Goal: Task Accomplishment & Management: Manage account settings

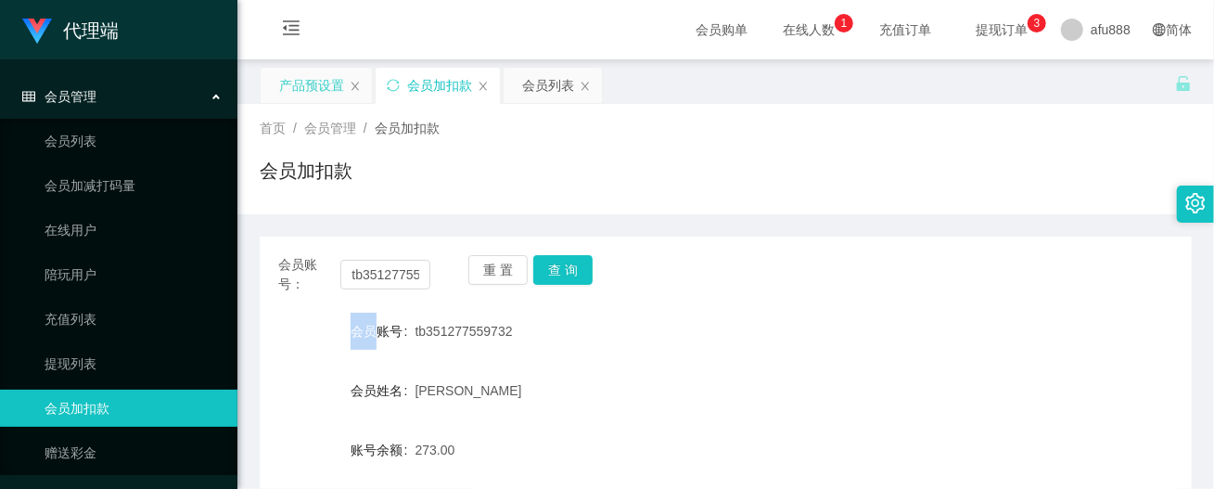
click at [314, 96] on div "产品预设置" at bounding box center [311, 85] width 65 height 35
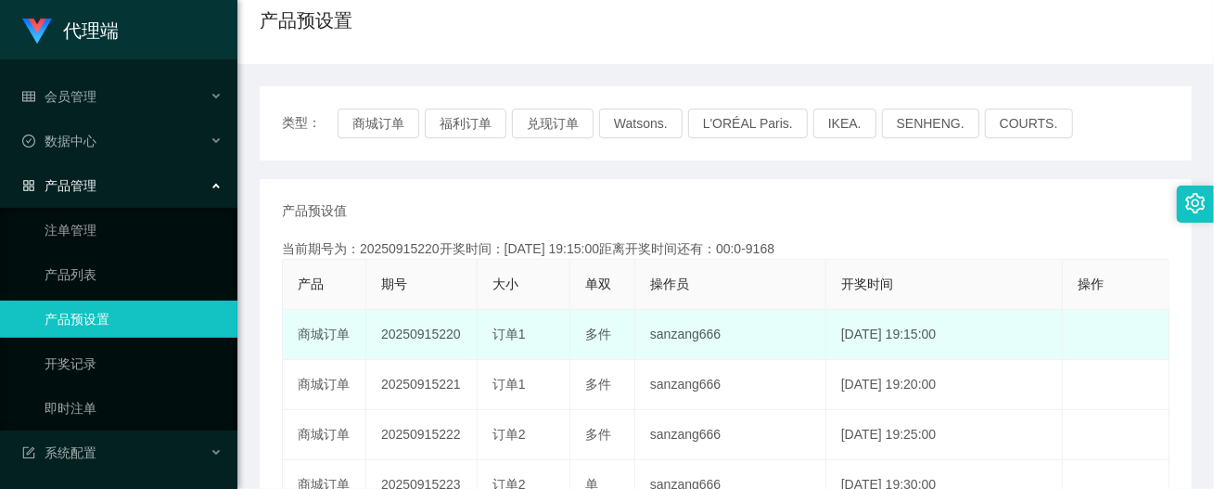
scroll to position [186, 0]
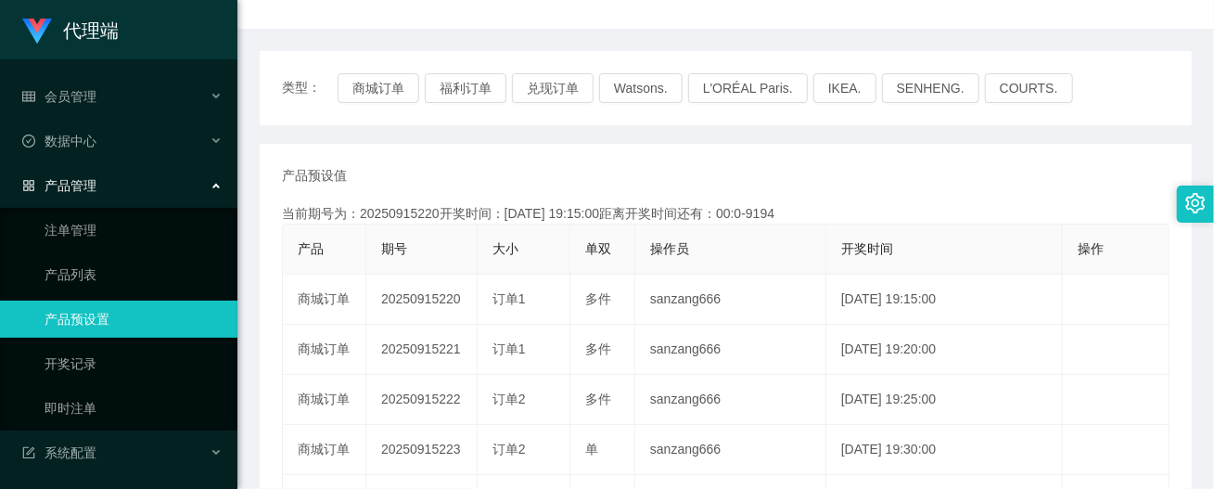
click at [380, 88] on button "商城订单" at bounding box center [379, 88] width 82 height 30
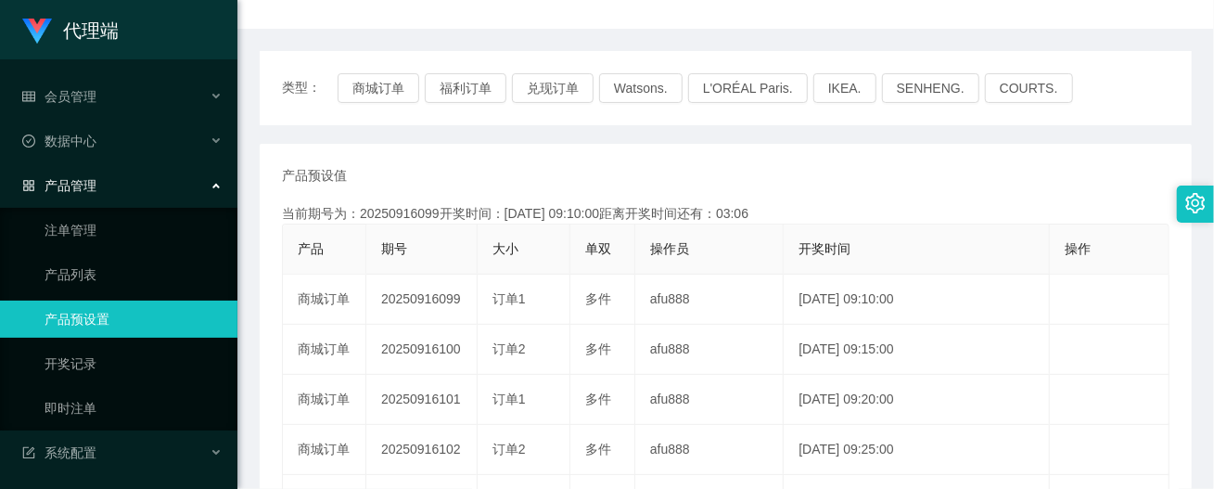
click at [1023, 172] on div "产品预设值 添加期号" at bounding box center [726, 175] width 888 height 19
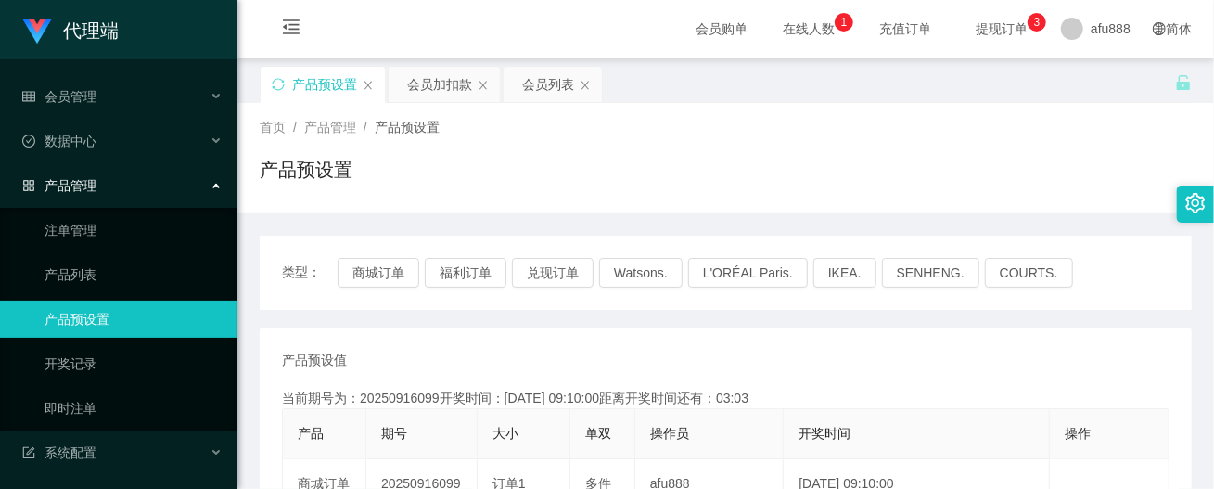
scroll to position [0, 0]
click at [423, 79] on div "会员加扣款" at bounding box center [439, 85] width 65 height 35
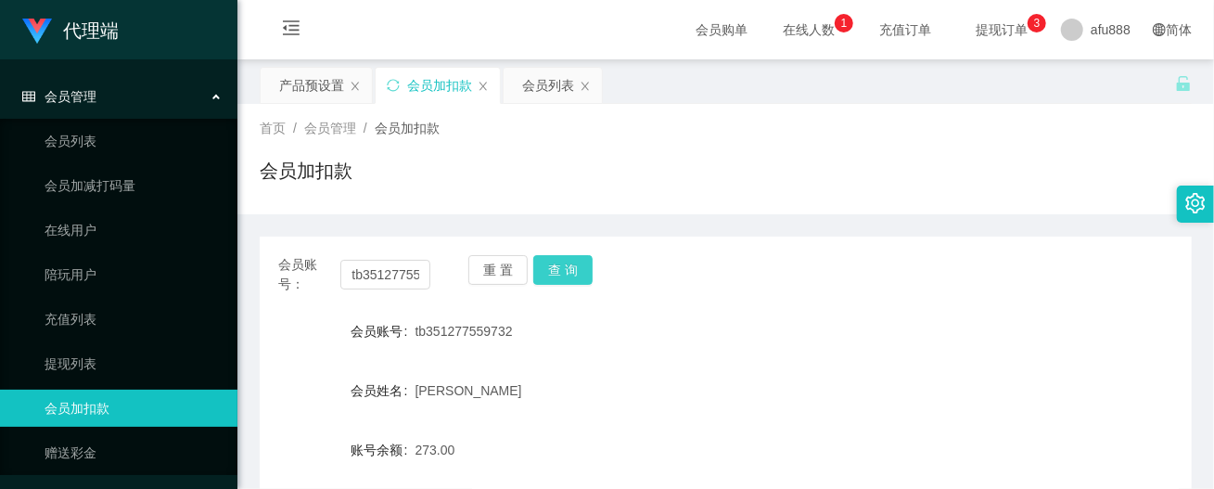
click at [555, 268] on button "查 询" at bounding box center [562, 270] width 59 height 30
click at [555, 266] on button "查 询" at bounding box center [562, 270] width 59 height 30
click at [559, 266] on button "查 询" at bounding box center [562, 270] width 59 height 30
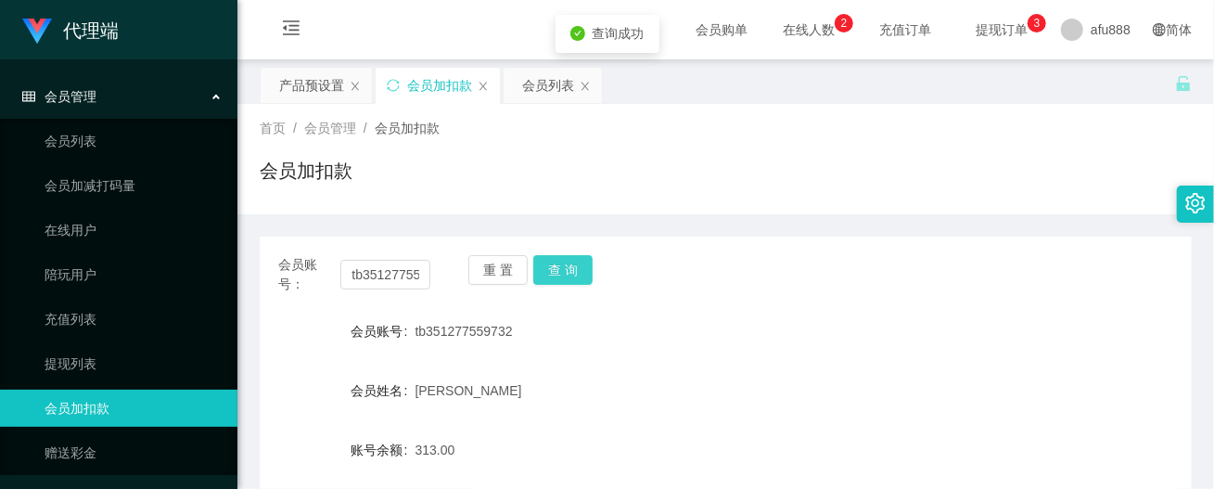
click at [559, 266] on button "查 询" at bounding box center [562, 270] width 59 height 30
click at [577, 263] on button "查 询" at bounding box center [562, 270] width 59 height 30
click at [575, 263] on button "查 询" at bounding box center [573, 270] width 80 height 30
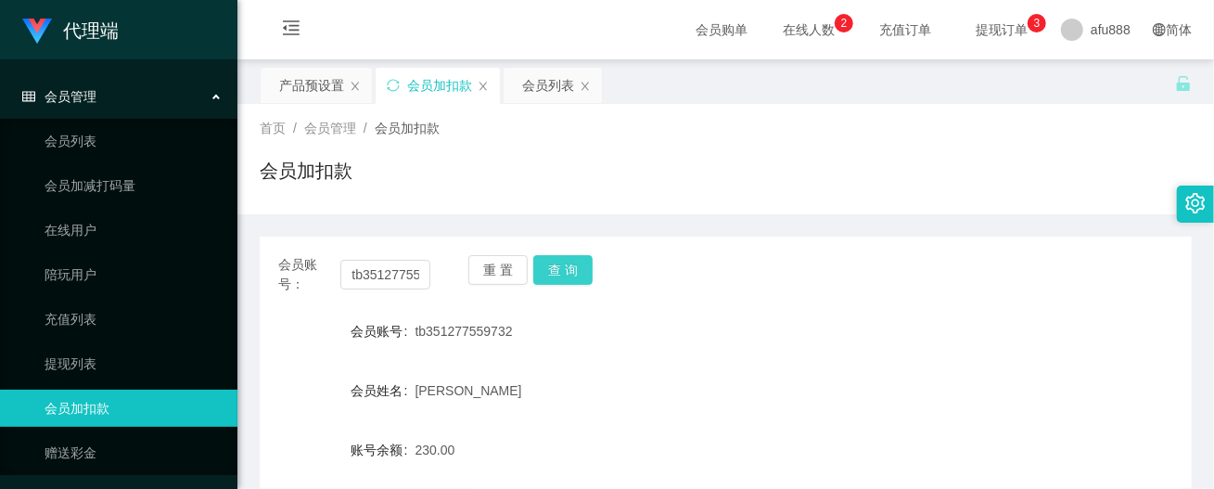
click at [568, 272] on button "查 询" at bounding box center [562, 270] width 59 height 30
click at [564, 259] on button "查 询" at bounding box center [562, 270] width 59 height 30
click at [560, 270] on button "查 询" at bounding box center [562, 270] width 59 height 30
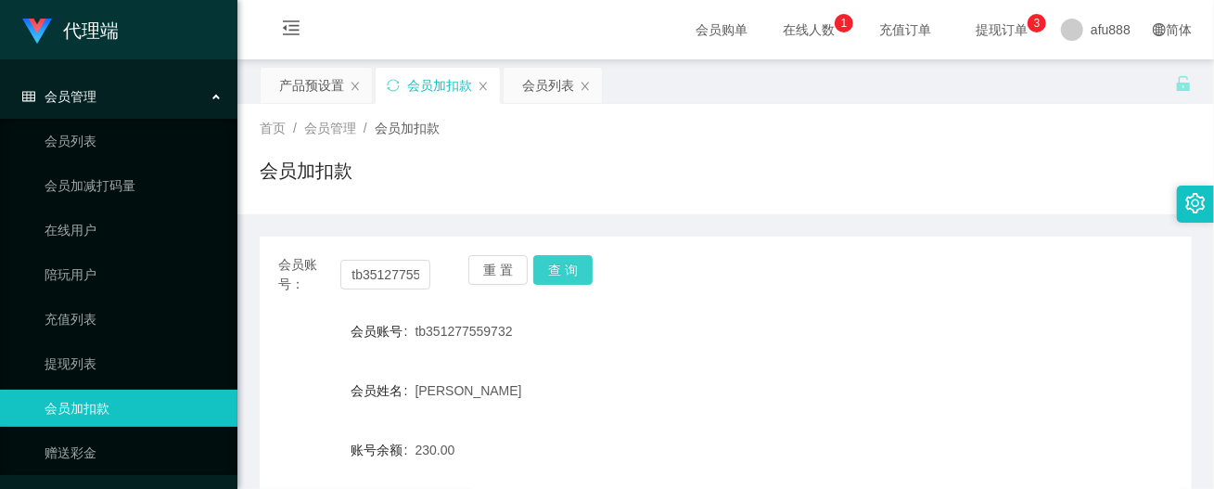
click at [560, 270] on button "查 询" at bounding box center [562, 270] width 59 height 30
click at [561, 270] on button "查 询" at bounding box center [562, 270] width 59 height 30
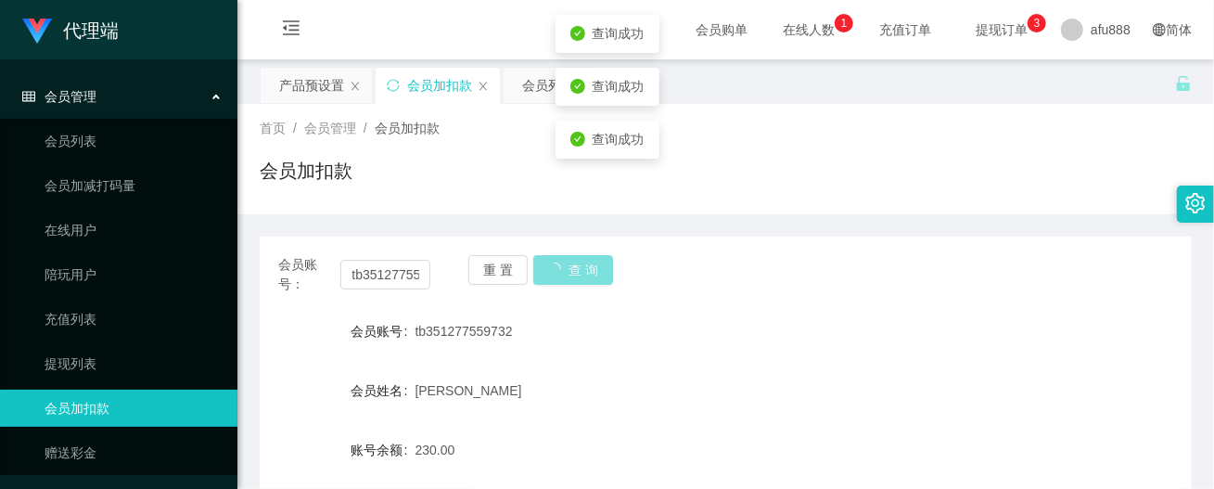
click at [561, 270] on button "查 询" at bounding box center [573, 270] width 80 height 30
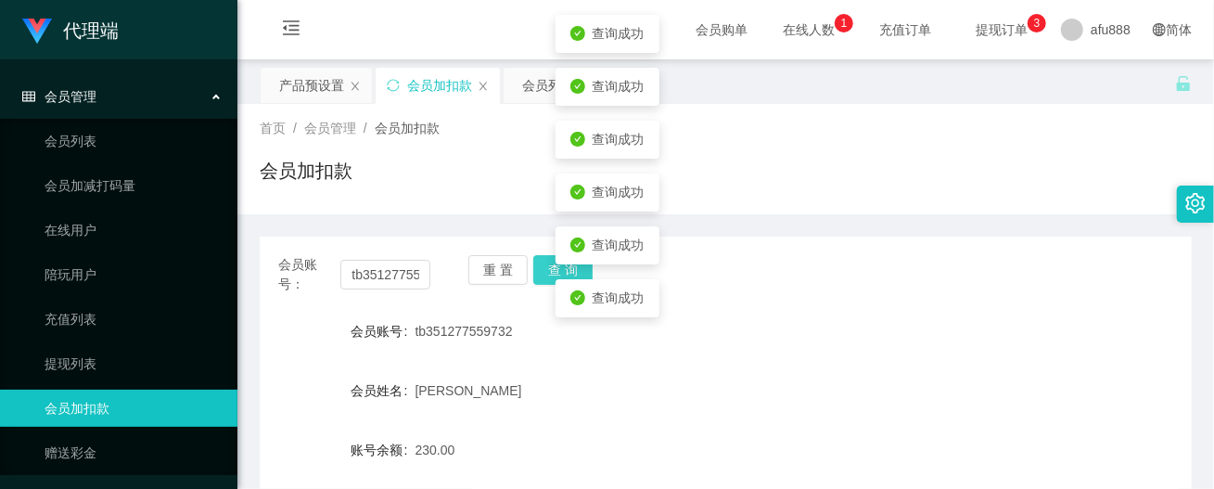
click at [561, 270] on body "代理端 会员管理 会员列表 会员加减打码量 在线用户 陪玩用户 充值列表 提现列表 会员加扣款 赠送彩金 数据中心 产品管理 注单管理 产品列表 产品预设置 …" at bounding box center [607, 244] width 1214 height 489
click at [543, 264] on button "查 询" at bounding box center [562, 270] width 59 height 30
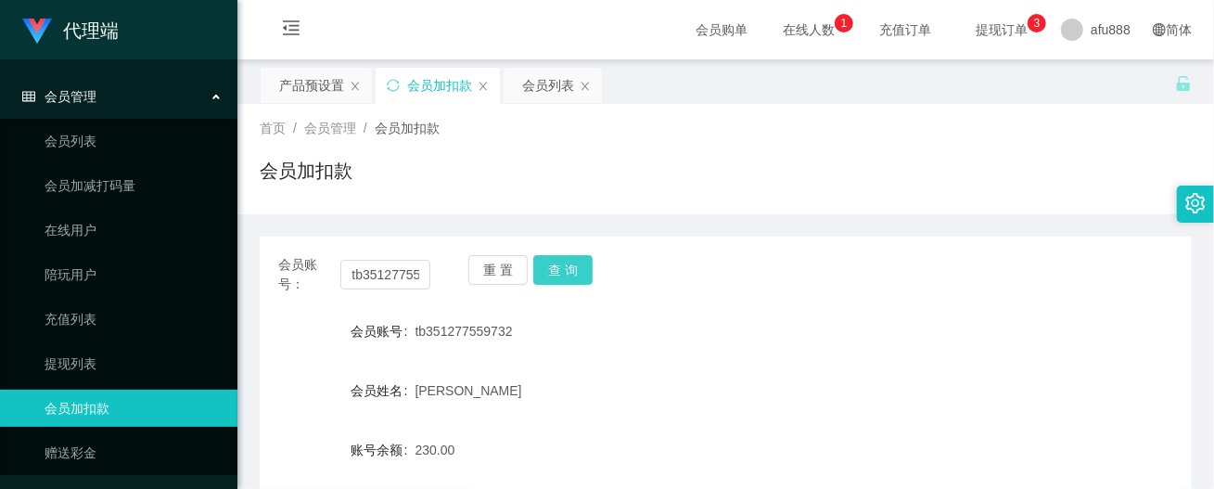
click at [570, 263] on button "查 询" at bounding box center [562, 270] width 59 height 30
click at [570, 263] on div "重 置 查 询" at bounding box center [545, 274] width 152 height 39
click at [570, 263] on button "查 询" at bounding box center [573, 270] width 80 height 30
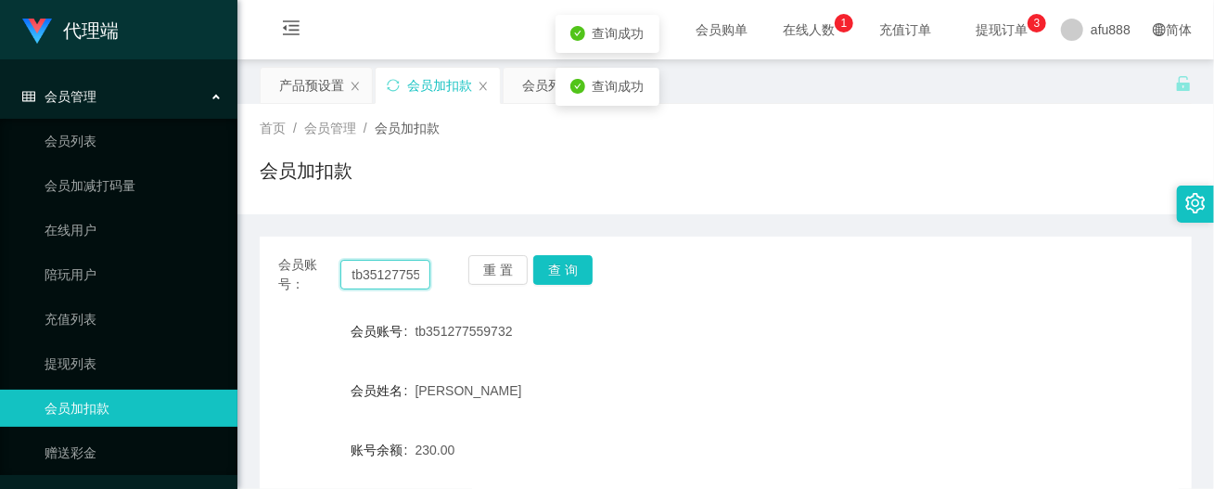
click at [371, 277] on input "tb351277559732" at bounding box center [385, 275] width 90 height 30
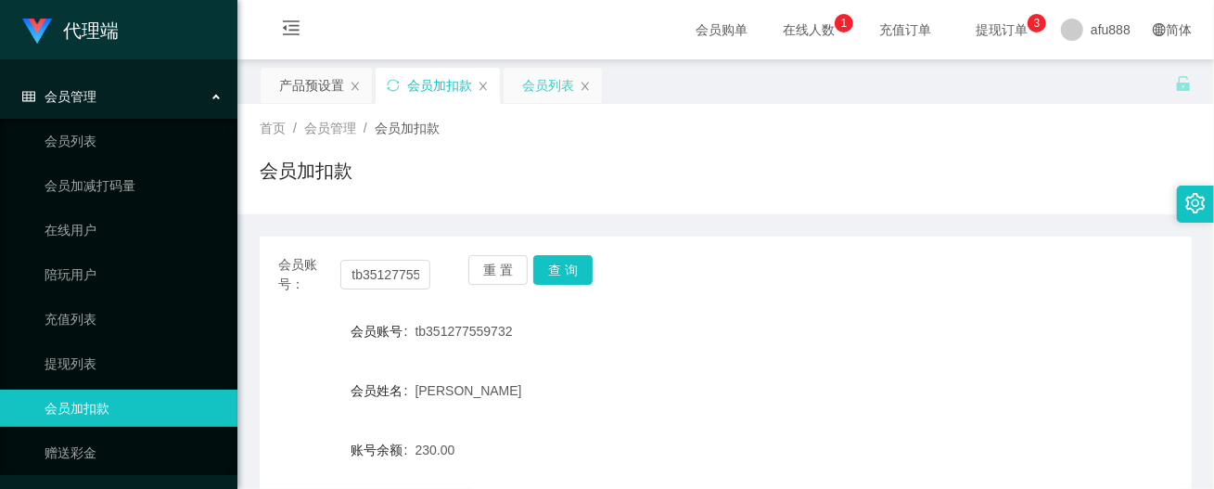
click at [534, 86] on div "会员列表" at bounding box center [548, 85] width 52 height 35
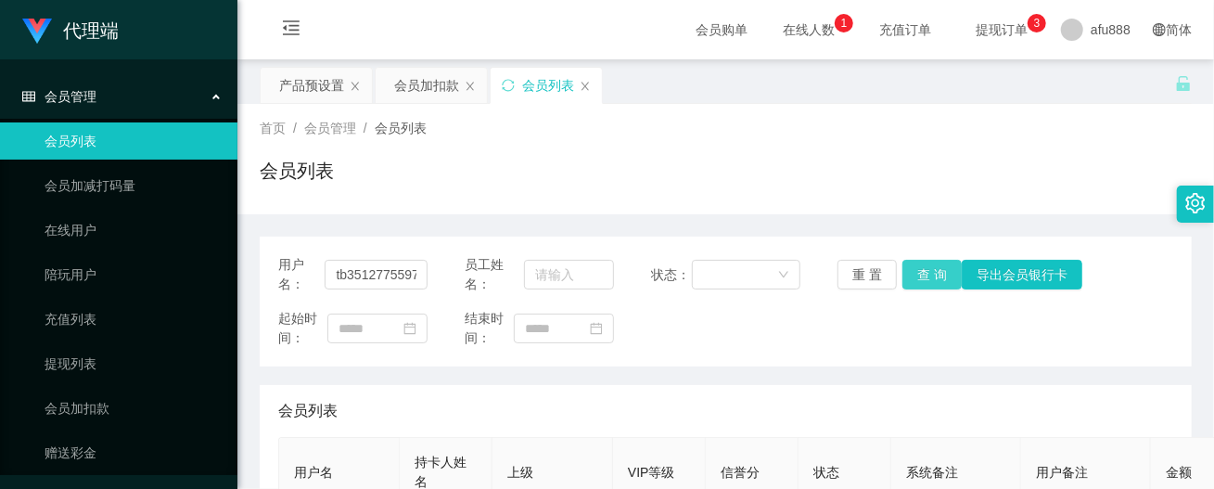
click at [924, 272] on button "查 询" at bounding box center [932, 275] width 59 height 30
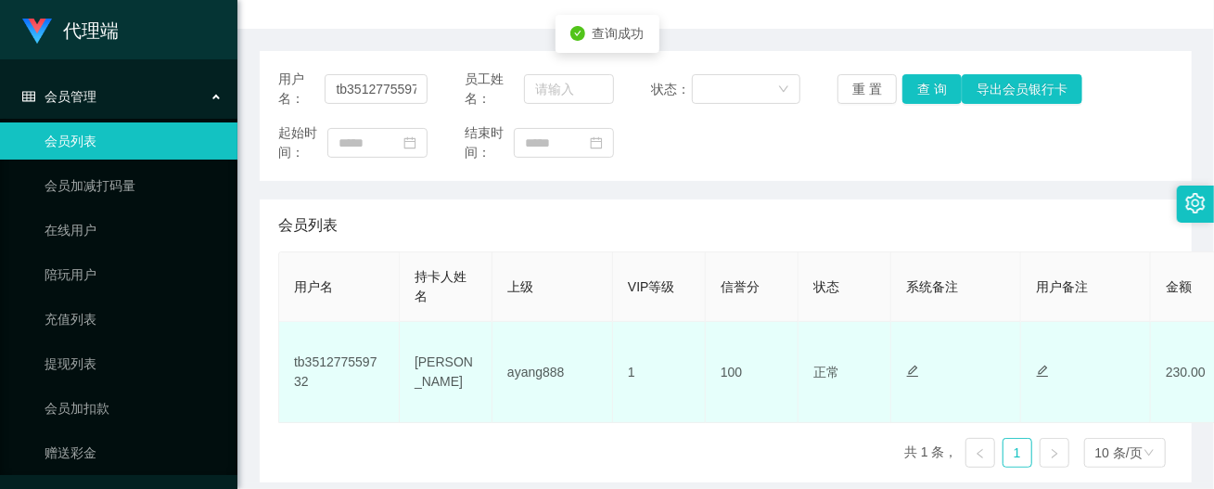
click at [350, 366] on td "tb351277559732" at bounding box center [339, 372] width 121 height 101
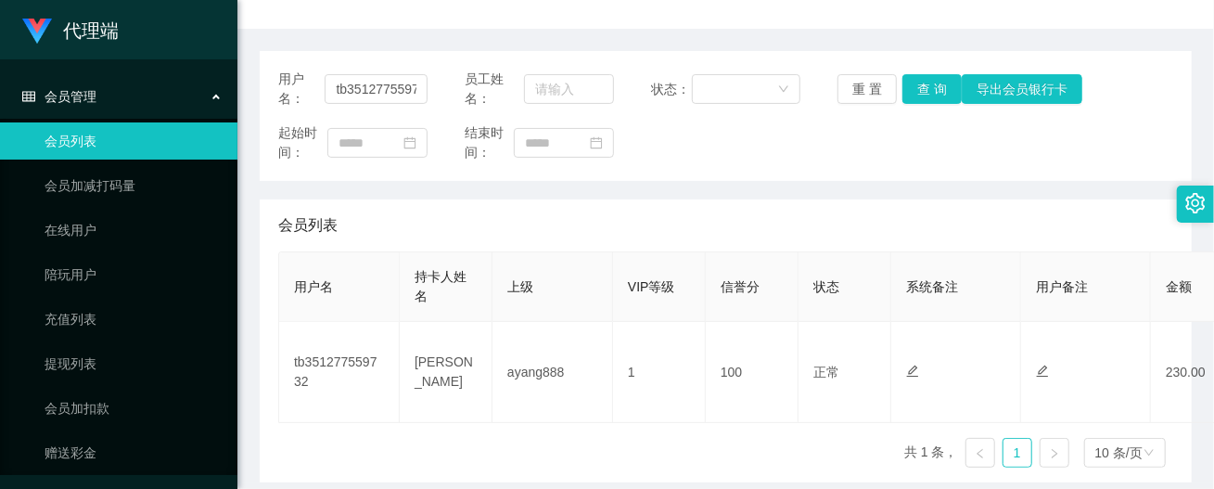
click at [205, 94] on div "会员管理" at bounding box center [119, 96] width 238 height 37
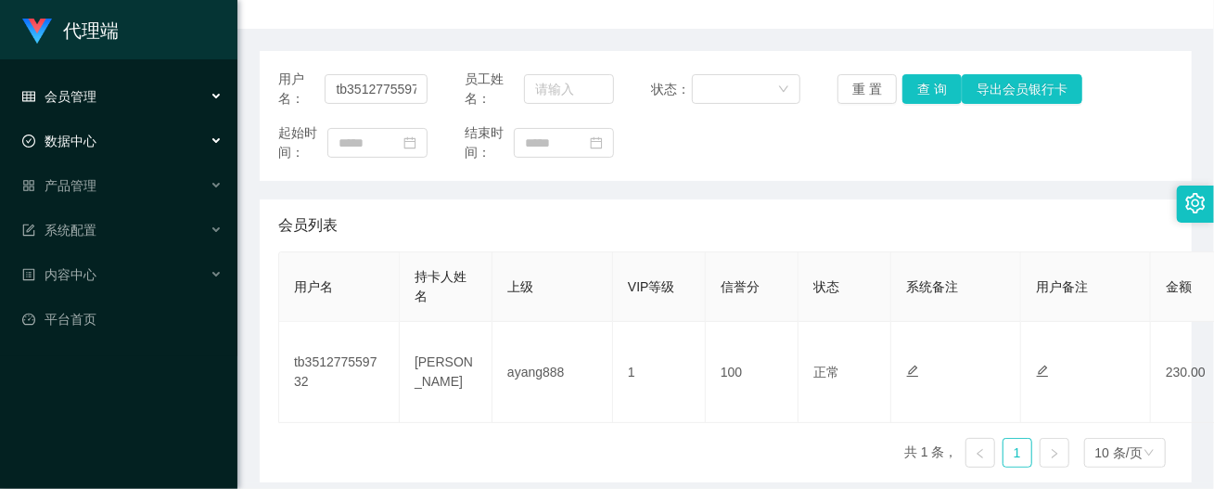
click at [189, 138] on div "数据中心" at bounding box center [119, 140] width 238 height 37
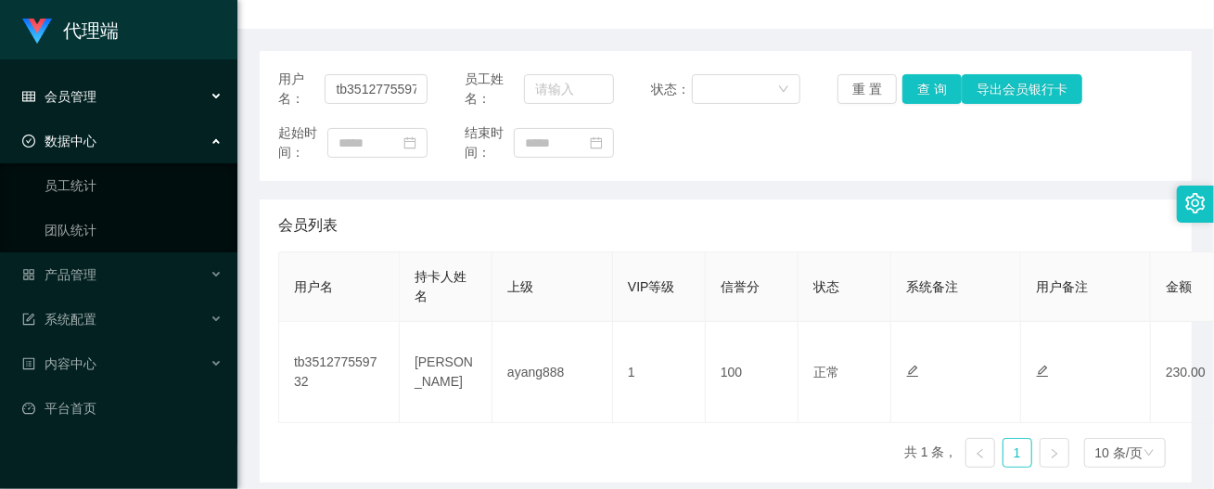
click at [189, 138] on div "数据中心" at bounding box center [119, 140] width 238 height 37
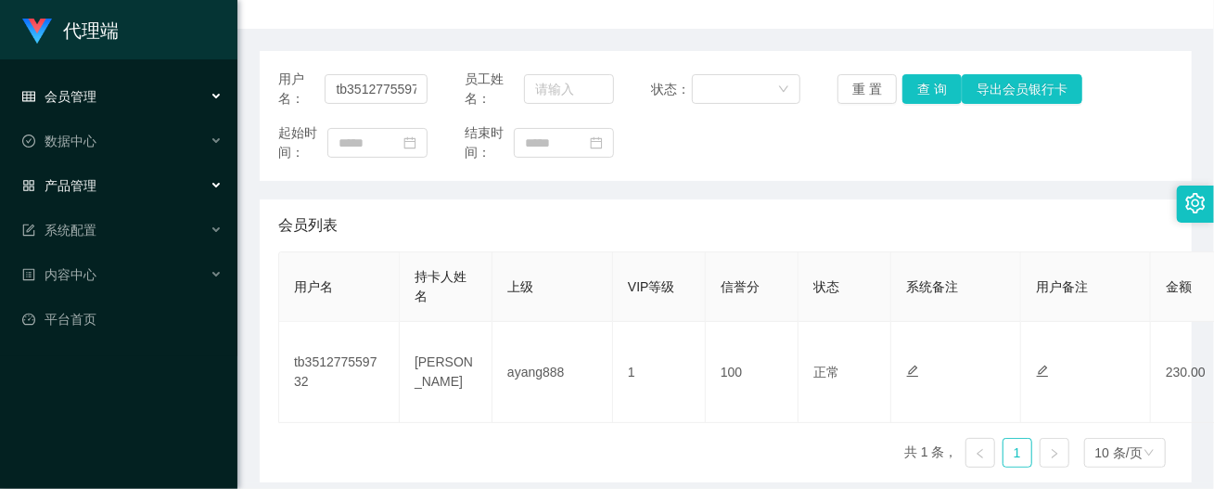
click at [186, 188] on div "产品管理" at bounding box center [119, 185] width 238 height 37
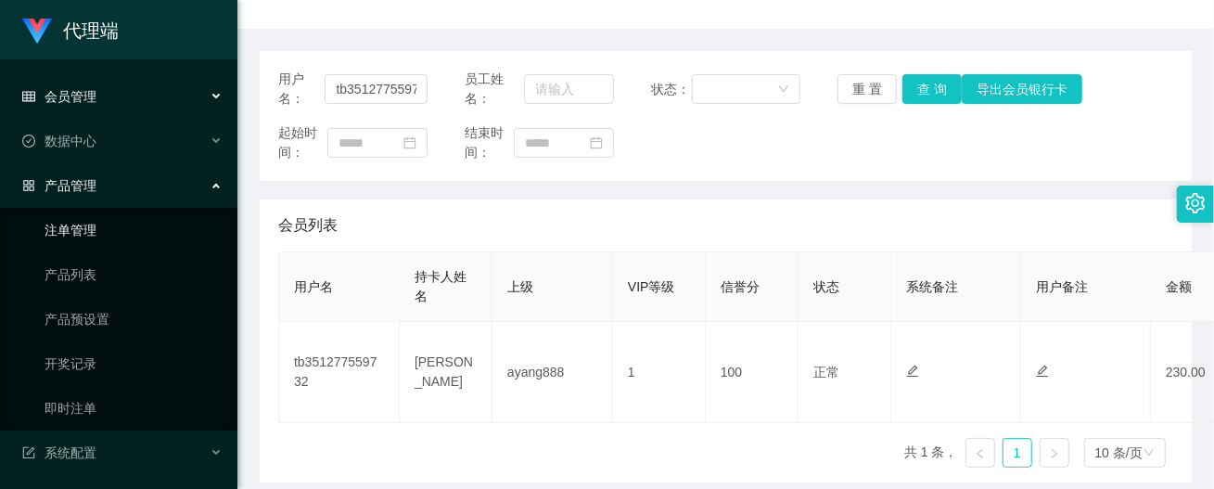
click at [89, 237] on link "注单管理" at bounding box center [134, 230] width 178 height 37
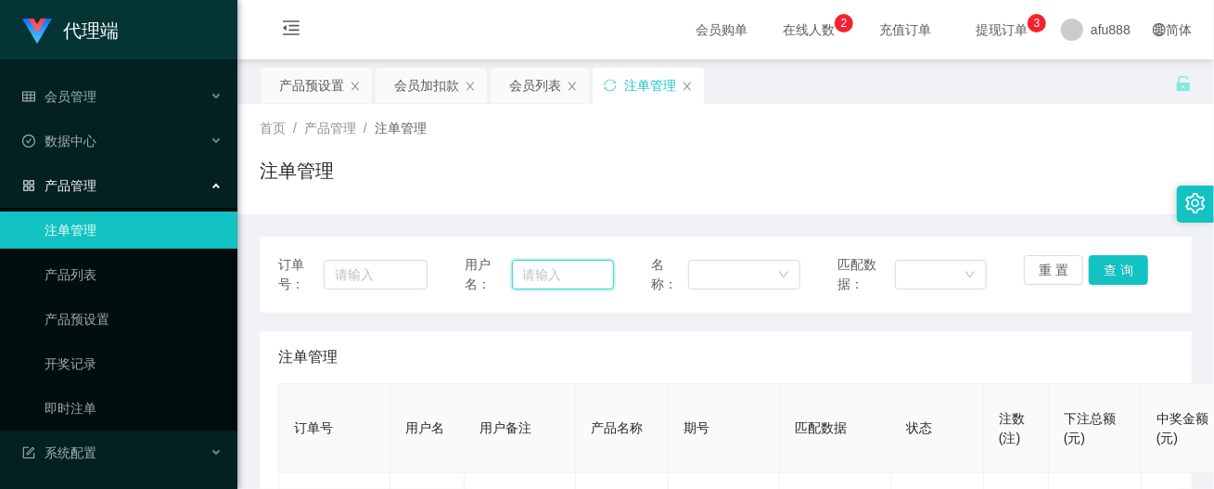
click at [556, 274] on input "text" at bounding box center [563, 275] width 102 height 30
paste input "tb351277559732"
type input "tb351277559732"
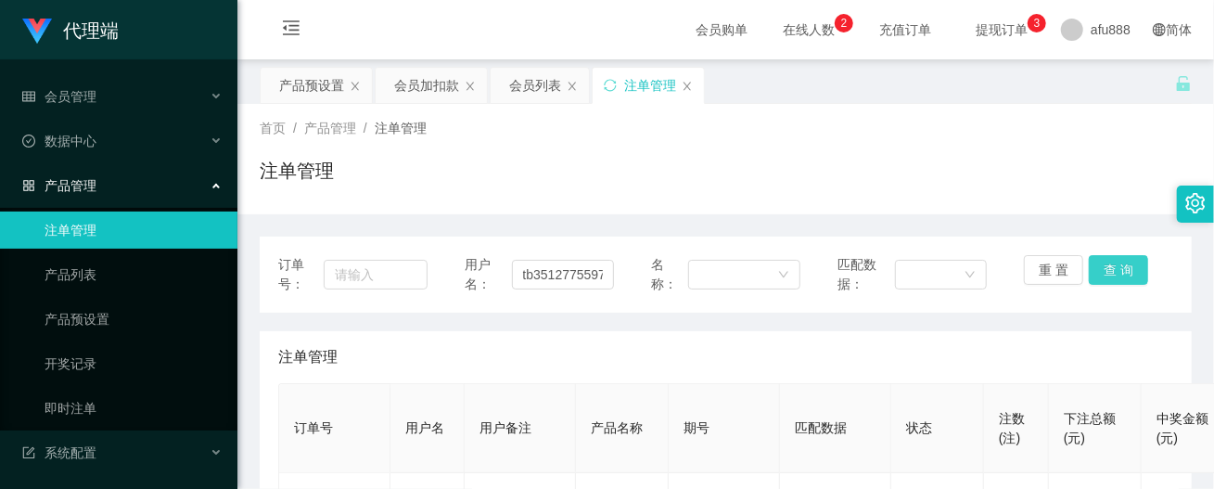
click at [1113, 270] on button "查 询" at bounding box center [1118, 270] width 59 height 30
click at [417, 85] on div "会员加扣款" at bounding box center [426, 85] width 65 height 35
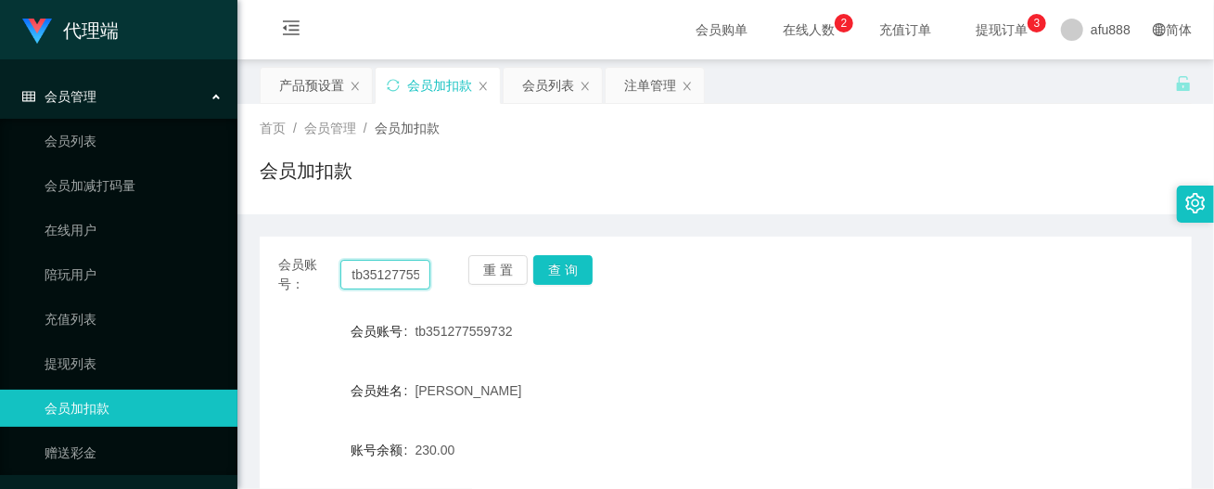
scroll to position [0, 29]
drag, startPoint x: 349, startPoint y: 276, endPoint x: 517, endPoint y: 266, distance: 168.2
click at [515, 266] on div "会员账号： tb351277559732 重 置 查 询" at bounding box center [726, 274] width 932 height 39
type input "3"
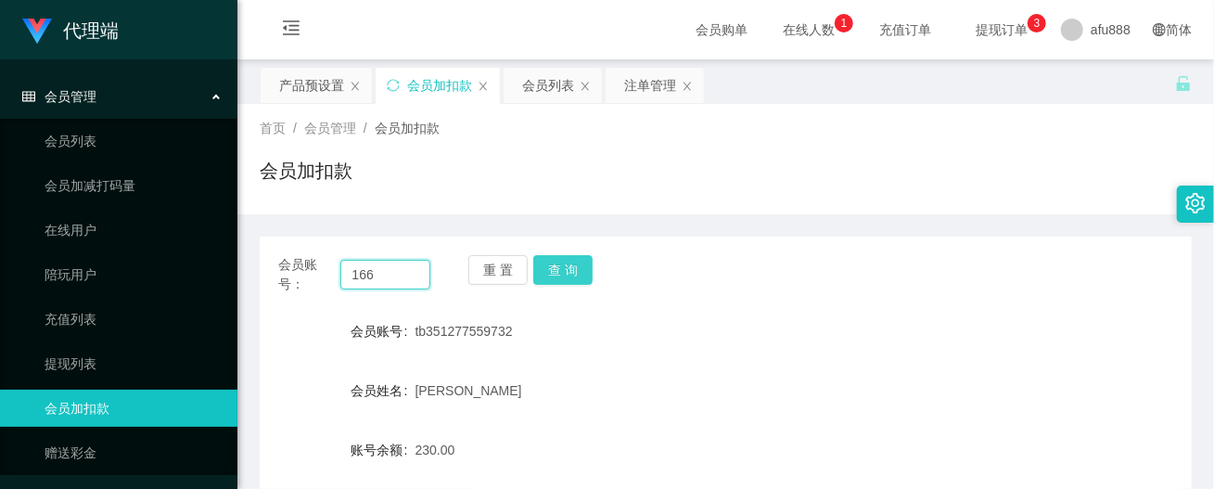
type input "166"
click at [571, 274] on button "查 询" at bounding box center [562, 270] width 59 height 30
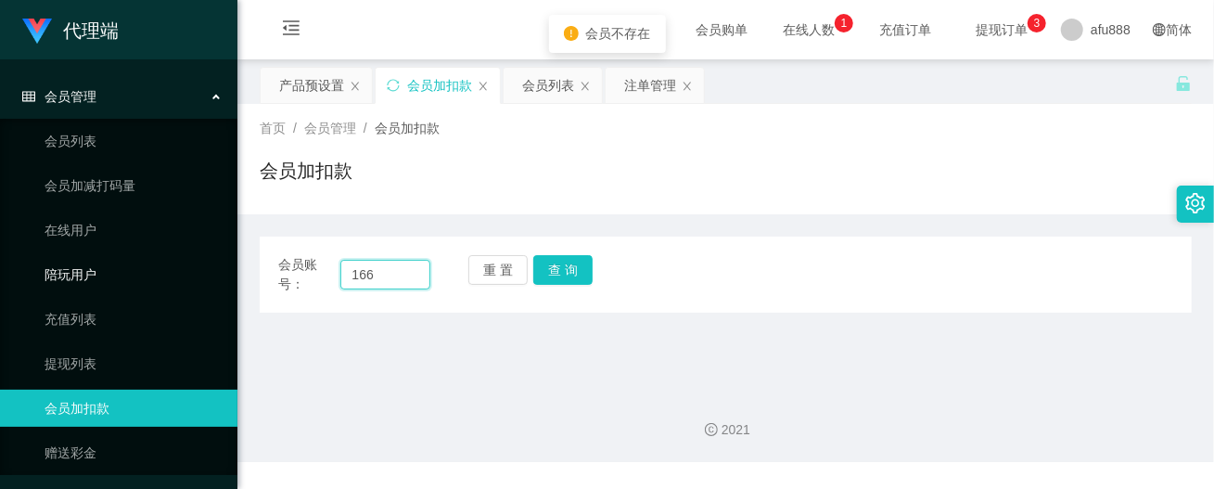
drag, startPoint x: 286, startPoint y: 270, endPoint x: 104, endPoint y: 270, distance: 181.8
click at [106, 269] on section "代理端 会员管理 会员列表 会员加减打码量 在线用户 陪玩用户 充值列表 提现列表 会员加扣款 赠送彩金 数据中心 员工统计 团队统计 产品管理 注单管理 产…" at bounding box center [607, 231] width 1214 height 462
paste input "tb351277559732"
type input "tb351277559732"
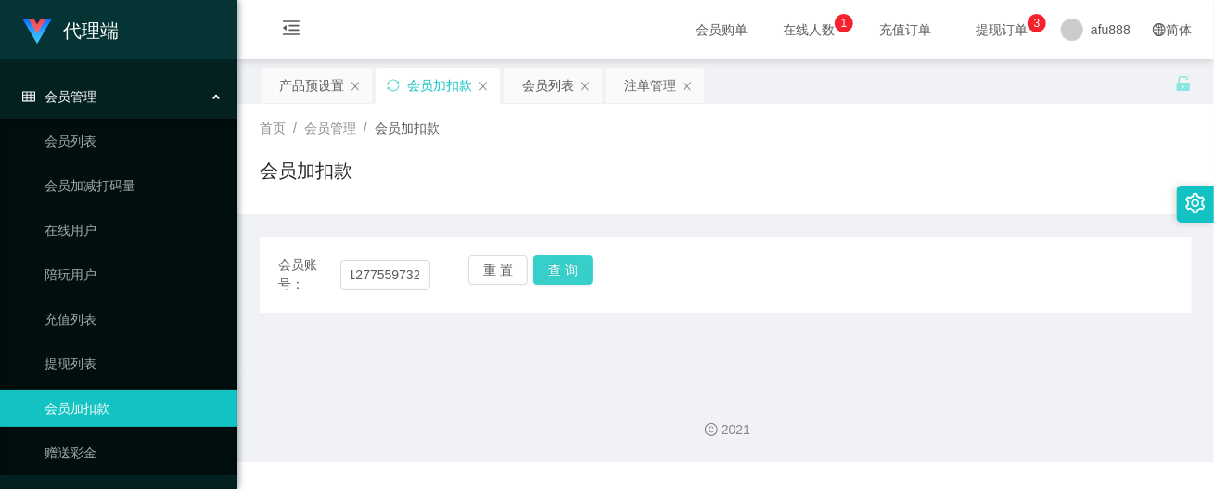
click at [552, 274] on button "查 询" at bounding box center [562, 270] width 59 height 30
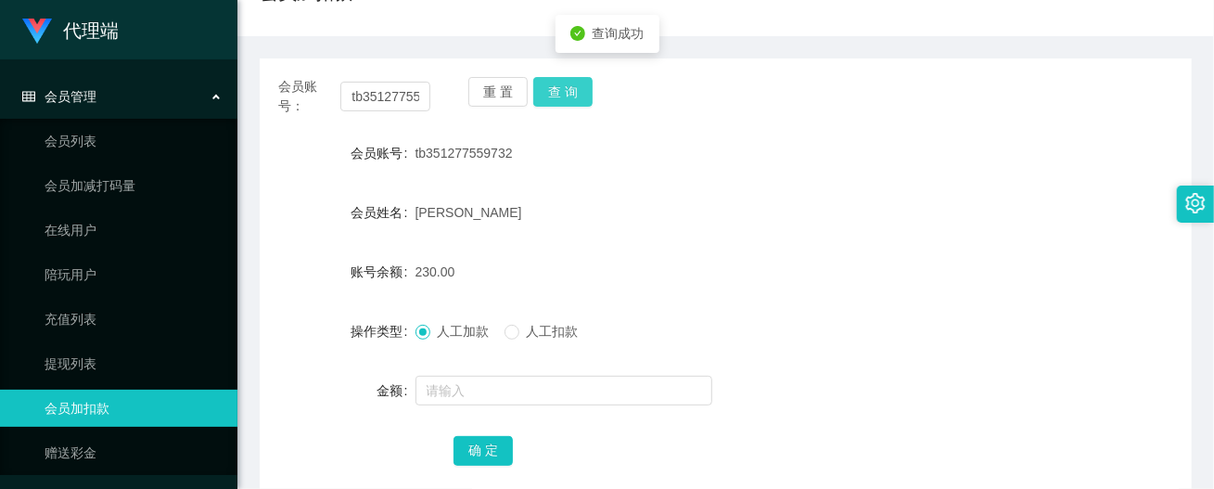
scroll to position [186, 0]
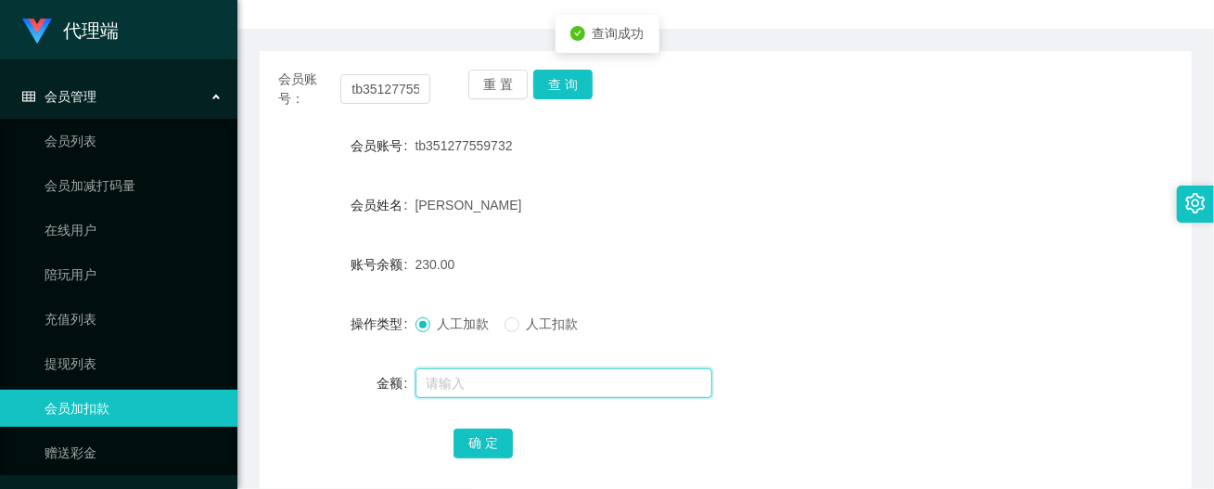
click at [457, 387] on input "text" at bounding box center [564, 383] width 297 height 30
type input "166"
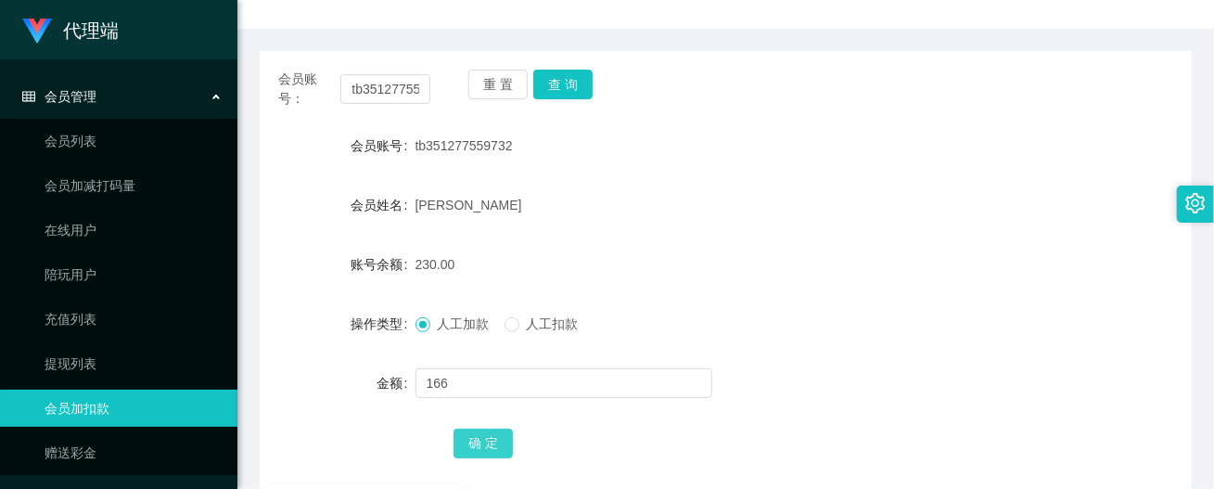
click at [493, 447] on button "确 定" at bounding box center [483, 444] width 59 height 30
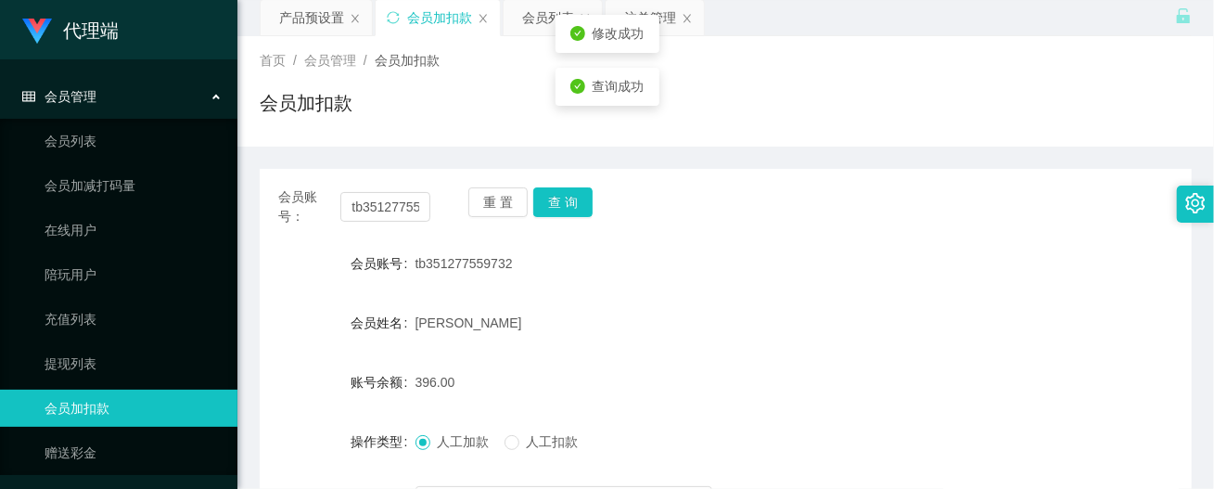
scroll to position [0, 0]
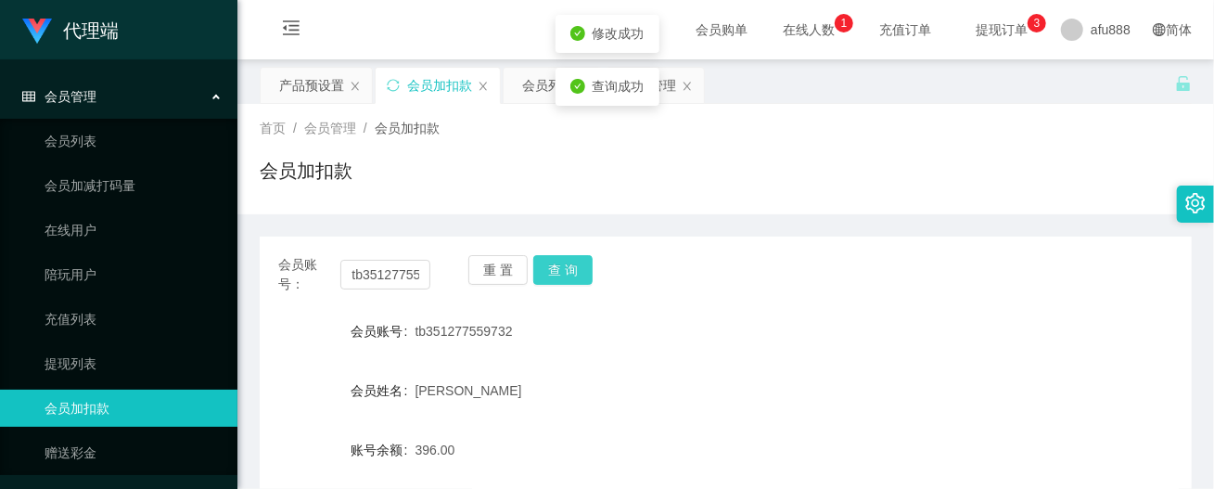
click at [585, 266] on button "查 询" at bounding box center [562, 270] width 59 height 30
click at [800, 282] on div "会员账号： tb351277559732 重 置 查 询" at bounding box center [726, 274] width 932 height 39
